Goal: Book appointment/travel/reservation

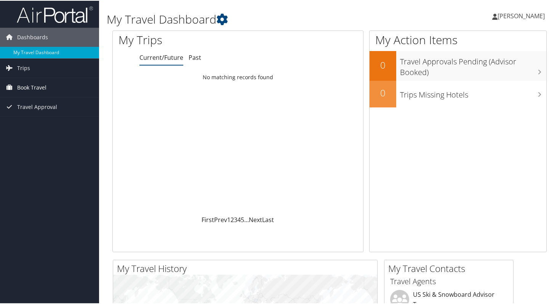
click at [43, 87] on span "Book Travel" at bounding box center [31, 86] width 29 height 19
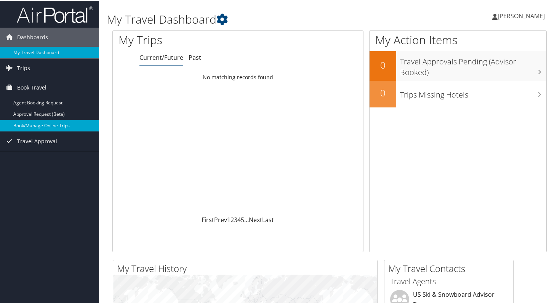
click at [49, 124] on link "Book/Manage Online Trips" at bounding box center [49, 124] width 99 height 11
